Goal: Information Seeking & Learning: Learn about a topic

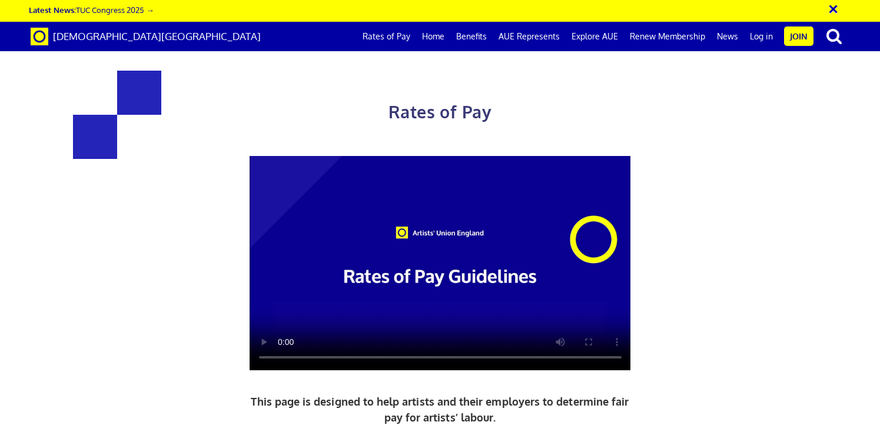
scroll to position [907, 0]
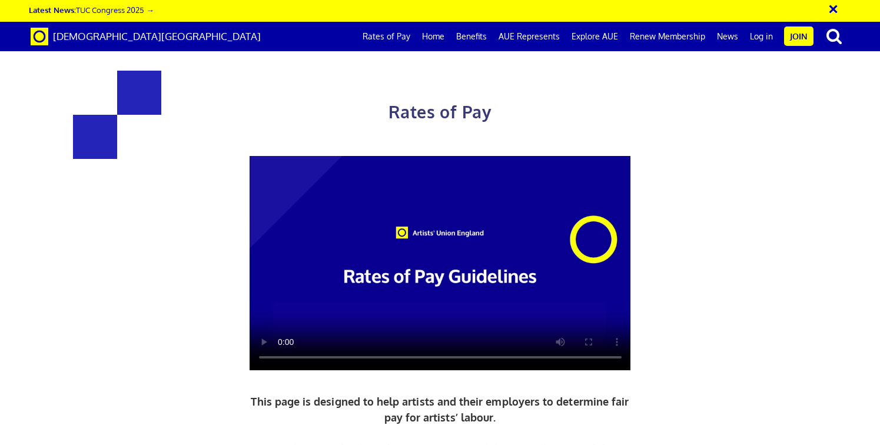
click at [119, 205] on div "Rates of Pay This page is designed to help artists and their employers to deter…" at bounding box center [440, 308] width 898 height 592
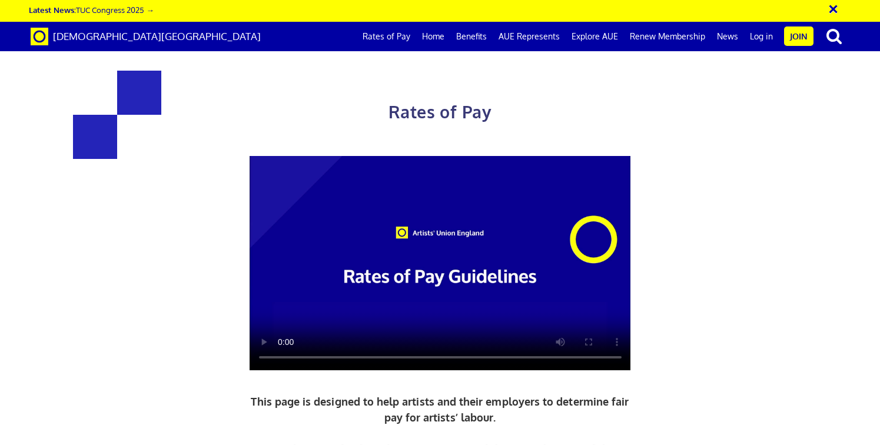
scroll to position [341, 0]
drag, startPoint x: 162, startPoint y: 209, endPoint x: 150, endPoint y: 208, distance: 12.4
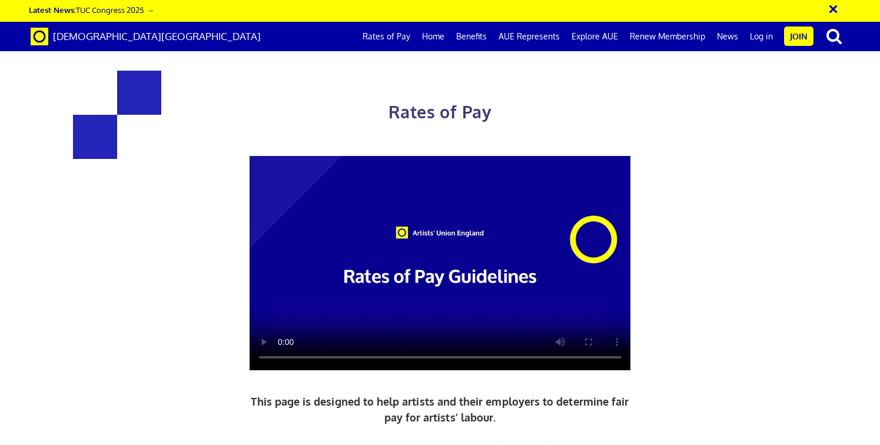
scroll to position [1065, 0]
